Goal: Information Seeking & Learning: Learn about a topic

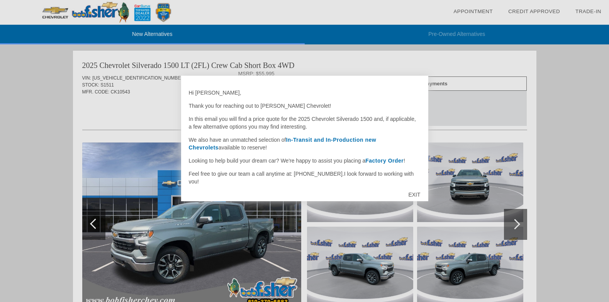
click at [413, 192] on div "EXIT" at bounding box center [414, 194] width 27 height 23
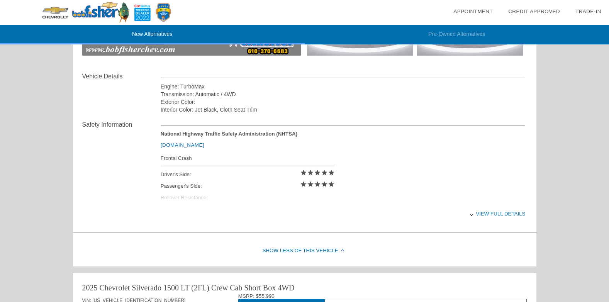
scroll to position [270, 0]
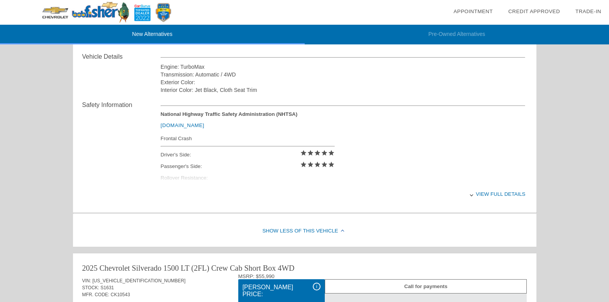
click at [486, 195] on div "View full details" at bounding box center [343, 194] width 365 height 19
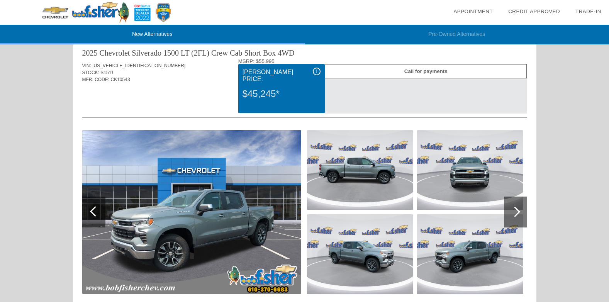
scroll to position [0, 0]
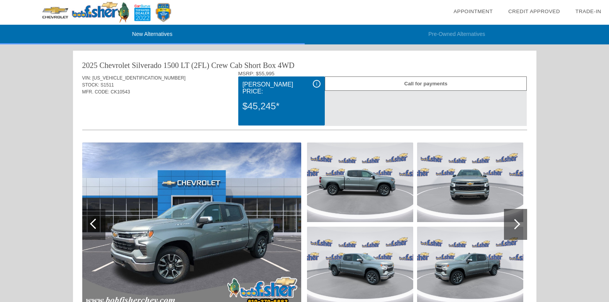
click at [516, 226] on div at bounding box center [515, 224] width 10 height 10
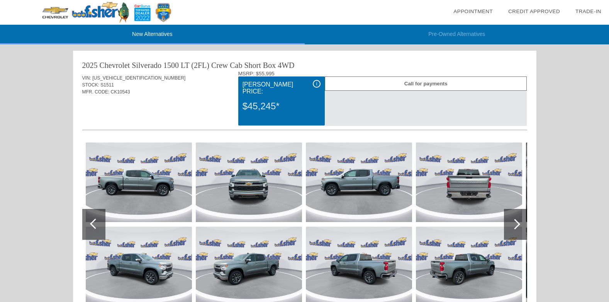
click at [516, 225] on div at bounding box center [515, 224] width 10 height 10
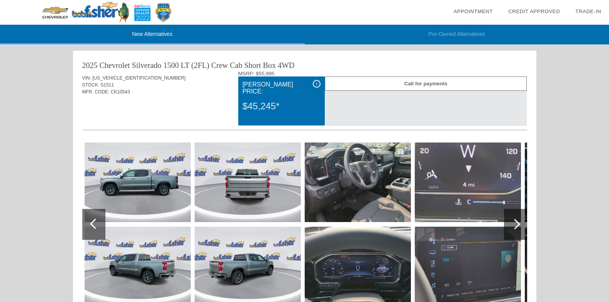
click at [514, 223] on div at bounding box center [515, 224] width 10 height 10
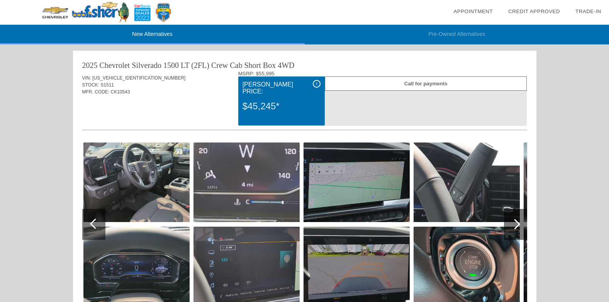
click at [514, 223] on div at bounding box center [515, 224] width 10 height 10
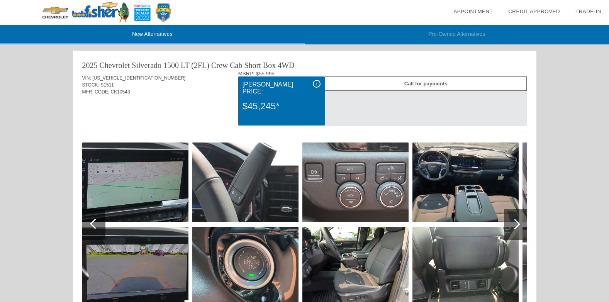
click at [514, 223] on div at bounding box center [515, 224] width 10 height 10
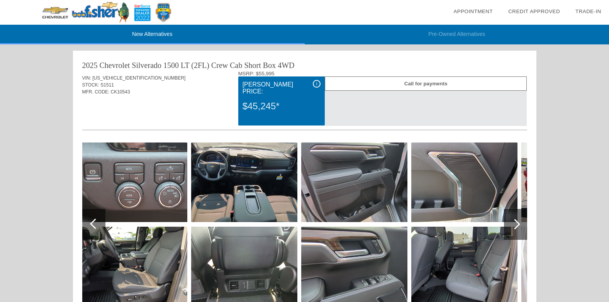
click at [514, 223] on div at bounding box center [515, 224] width 10 height 10
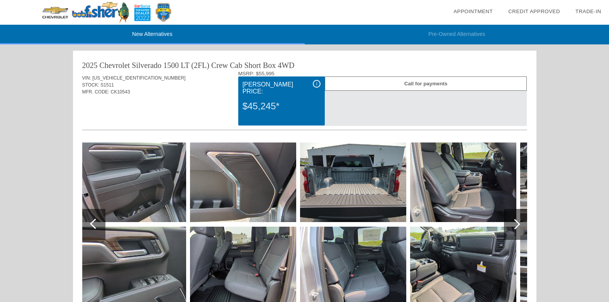
click at [516, 223] on div at bounding box center [515, 224] width 10 height 10
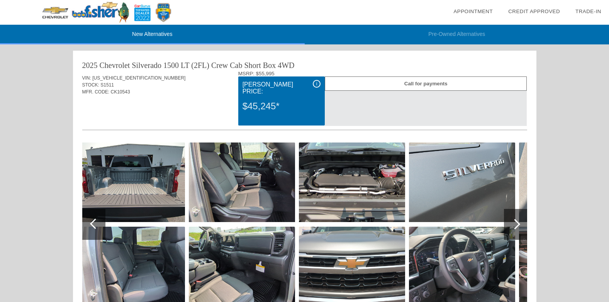
click at [316, 83] on div "i" at bounding box center [317, 84] width 8 height 8
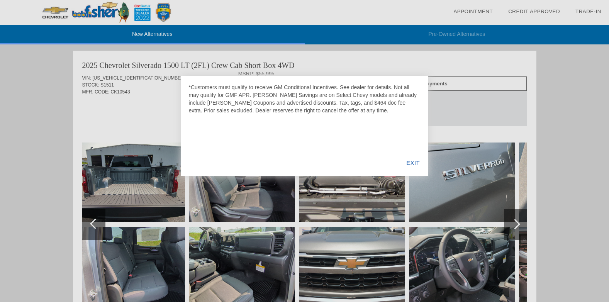
click at [408, 161] on div "EXIT" at bounding box center [413, 163] width 30 height 26
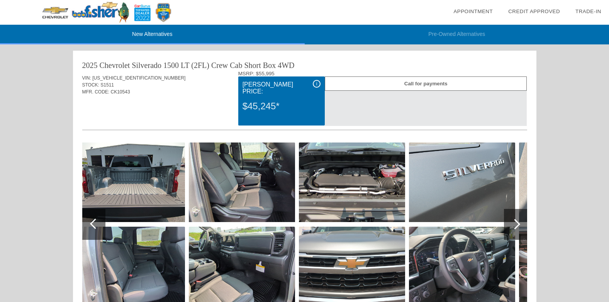
click at [155, 32] on li "New Alternatives" at bounding box center [152, 35] width 305 height 20
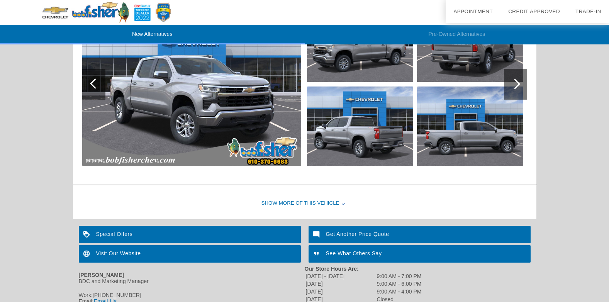
scroll to position [984, 0]
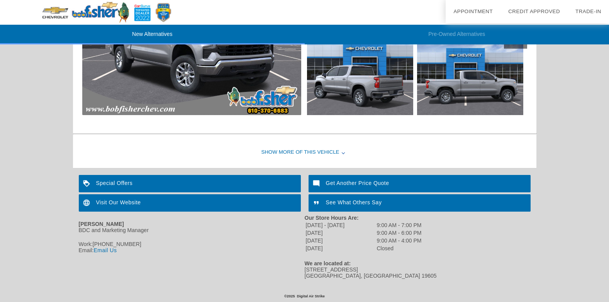
click at [110, 180] on div "Special Offers" at bounding box center [190, 183] width 222 height 17
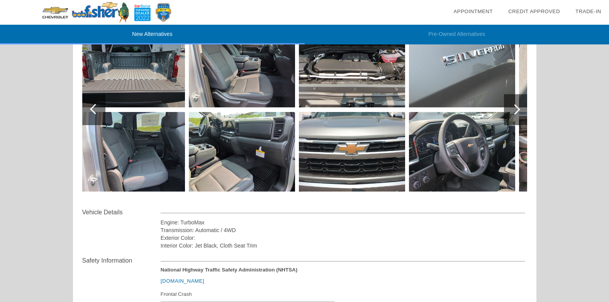
scroll to position [0, 0]
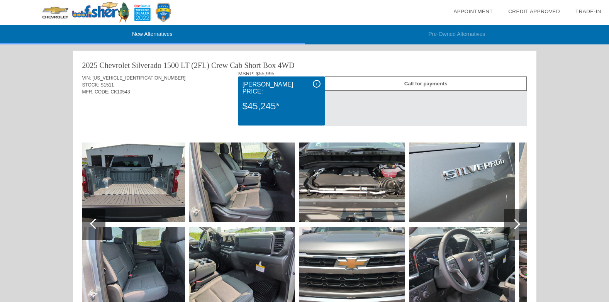
click at [96, 225] on div at bounding box center [95, 224] width 10 height 10
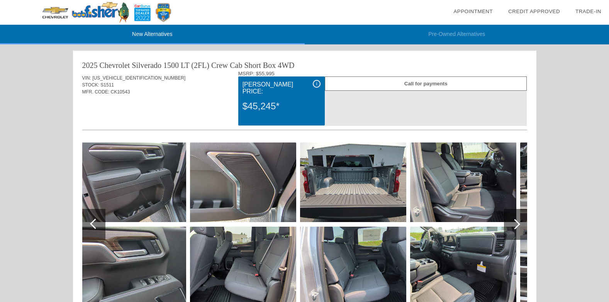
click at [96, 225] on div at bounding box center [95, 224] width 10 height 10
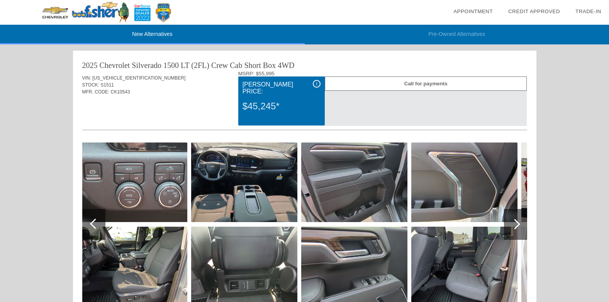
click at [97, 225] on div at bounding box center [95, 224] width 10 height 10
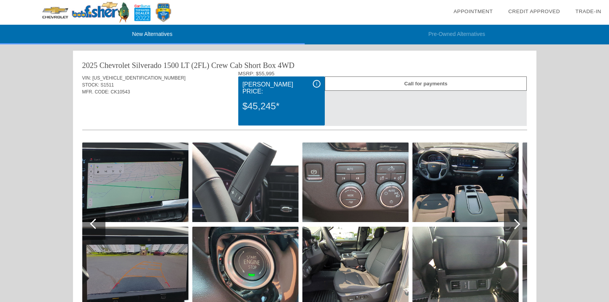
click at [94, 224] on div at bounding box center [95, 224] width 10 height 10
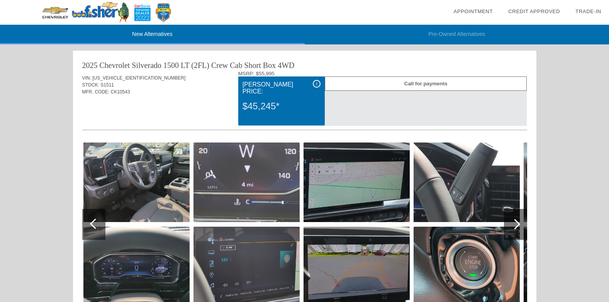
click at [94, 226] on div at bounding box center [95, 224] width 10 height 10
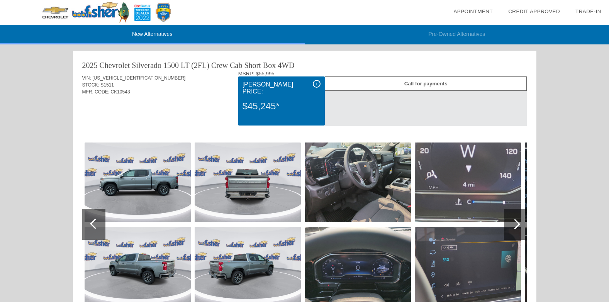
click at [94, 226] on div at bounding box center [95, 224] width 10 height 10
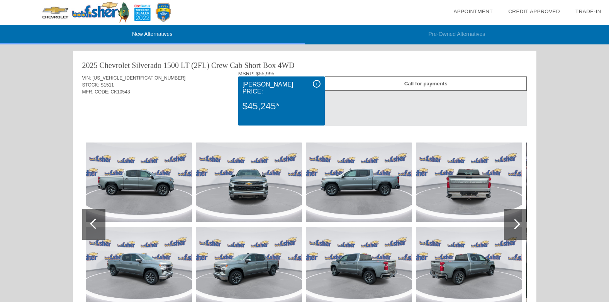
click at [94, 226] on div at bounding box center [95, 224] width 10 height 10
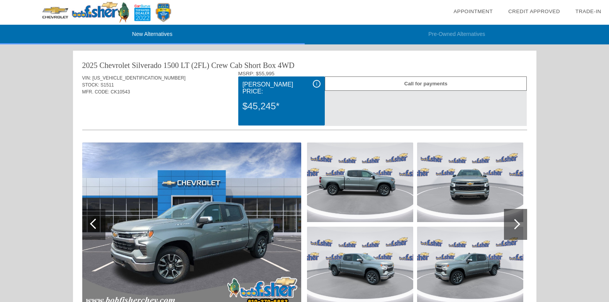
click at [95, 227] on div at bounding box center [95, 224] width 10 height 10
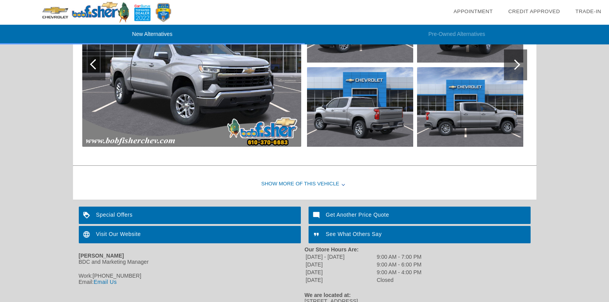
scroll to position [984, 0]
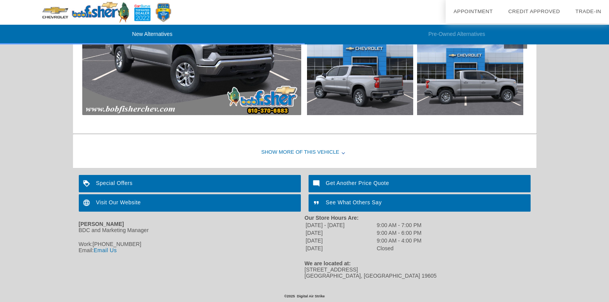
click at [118, 197] on div "Visit Our Website" at bounding box center [190, 202] width 222 height 17
